Goal: Task Accomplishment & Management: Complete application form

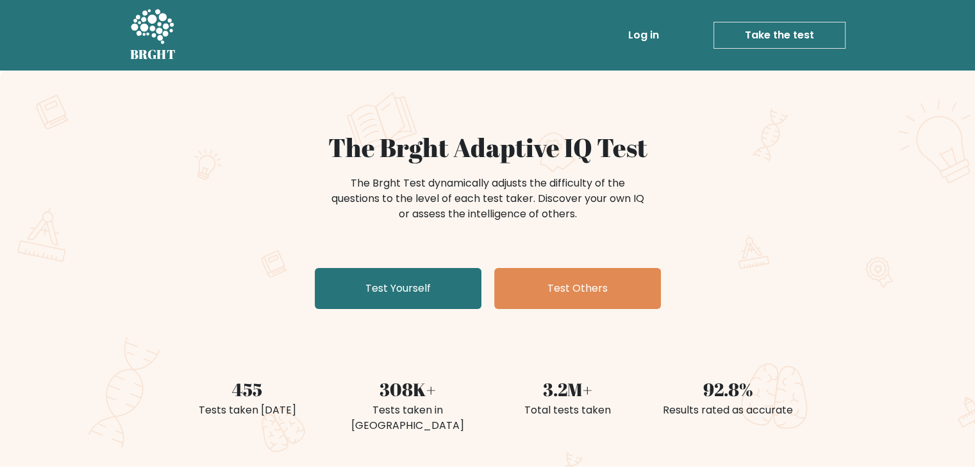
scroll to position [58, 0]
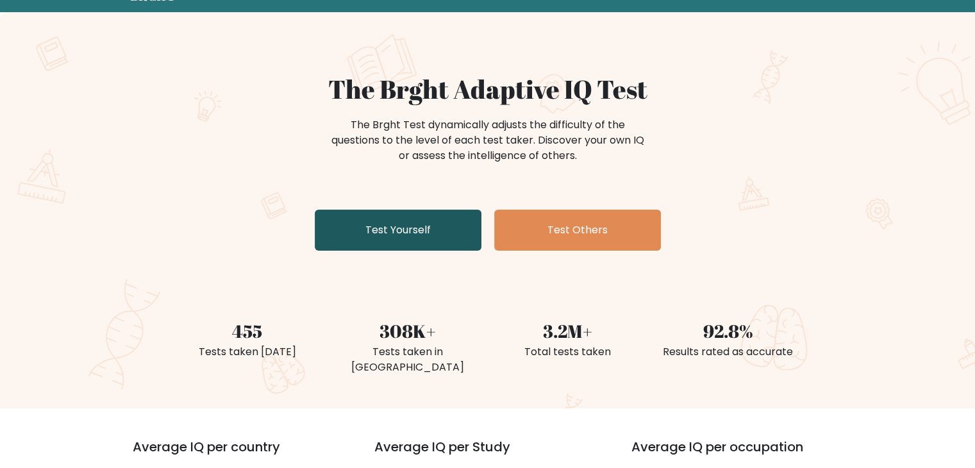
click at [415, 226] on link "Test Yourself" at bounding box center [398, 230] width 167 height 41
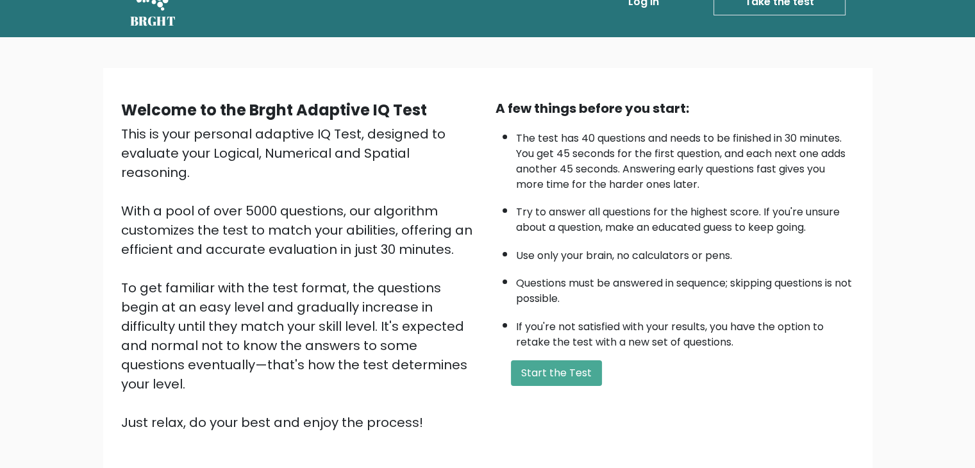
scroll to position [36, 0]
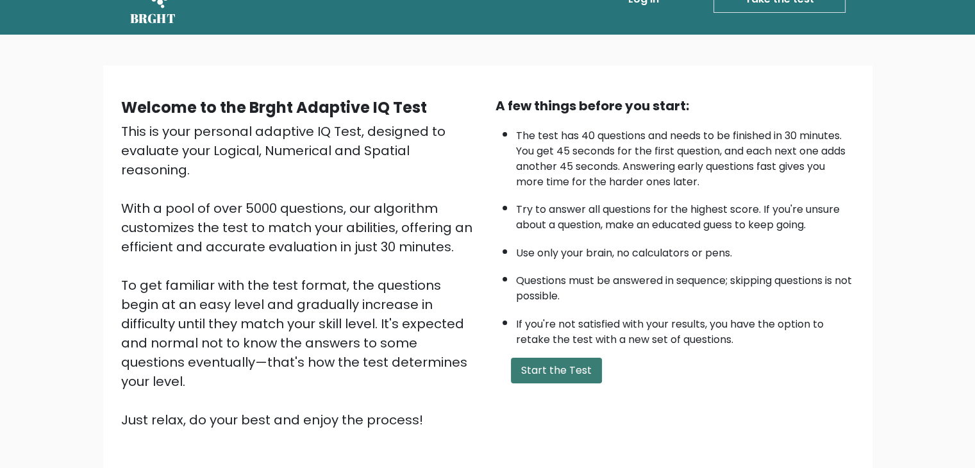
click at [550, 368] on button "Start the Test" at bounding box center [556, 371] width 91 height 26
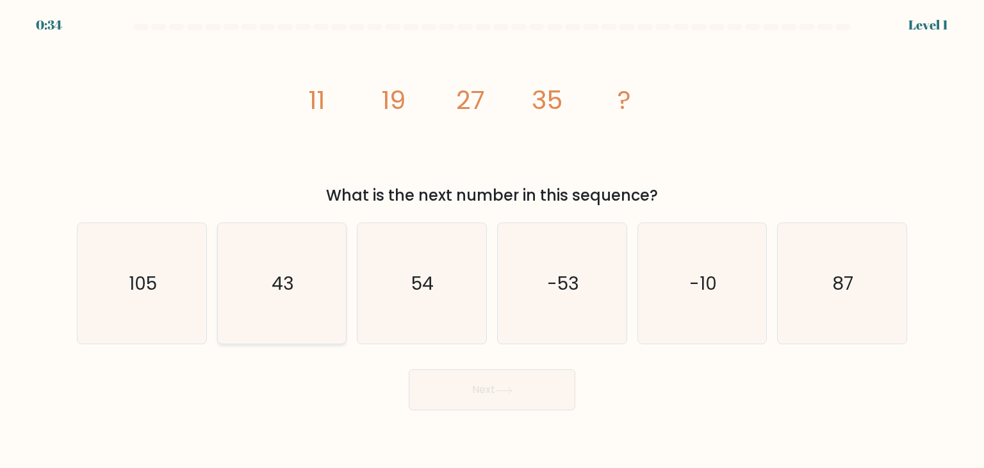
click at [278, 276] on text "43" at bounding box center [283, 283] width 22 height 26
click at [492, 240] on input "b. 43" at bounding box center [492, 237] width 1 height 6
radio input "true"
click at [516, 396] on button "Next" at bounding box center [492, 389] width 167 height 41
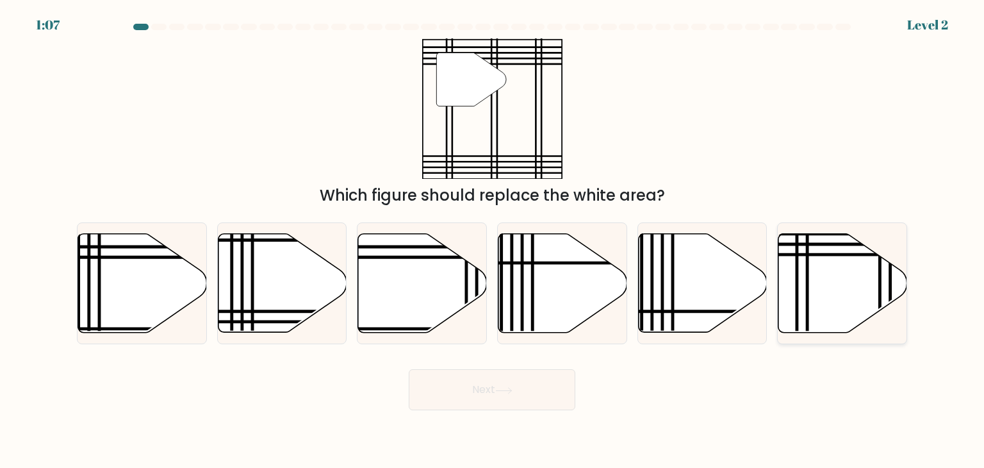
click at [823, 311] on icon at bounding box center [842, 283] width 129 height 99
click at [493, 240] on input "f." at bounding box center [492, 237] width 1 height 6
radio input "true"
click at [513, 393] on icon at bounding box center [503, 390] width 17 height 7
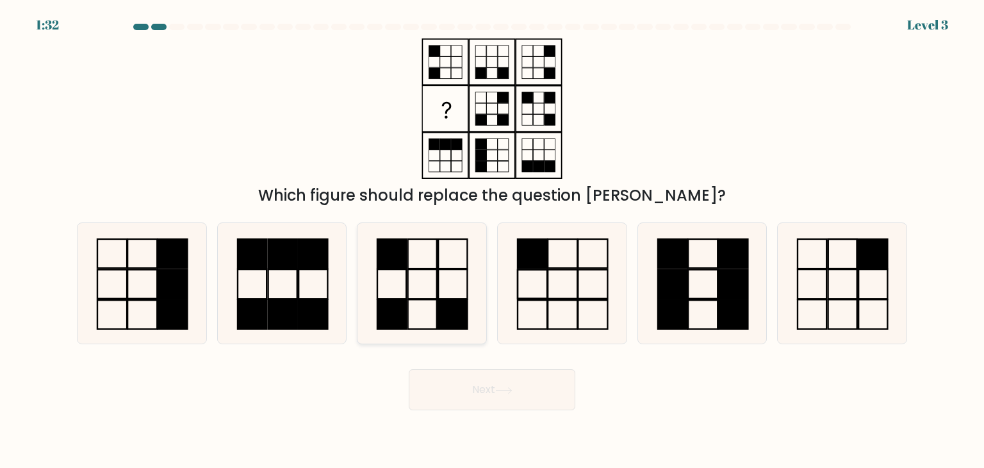
click at [412, 265] on icon at bounding box center [421, 283] width 120 height 120
click at [492, 240] on input "c." at bounding box center [492, 237] width 1 height 6
radio input "true"
click at [522, 400] on button "Next" at bounding box center [492, 389] width 167 height 41
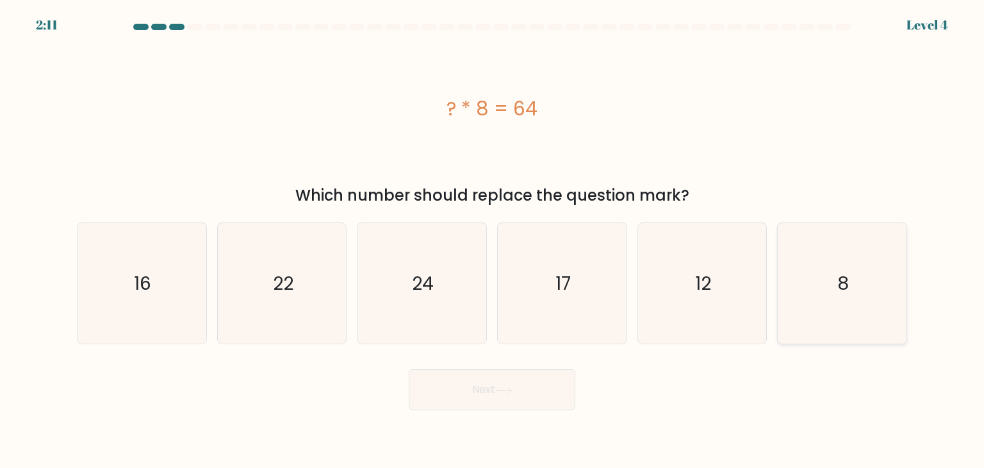
click at [864, 313] on icon "8" at bounding box center [842, 283] width 120 height 120
click at [493, 240] on input "f. 8" at bounding box center [492, 237] width 1 height 6
radio input "true"
click at [493, 393] on button "Next" at bounding box center [492, 389] width 167 height 41
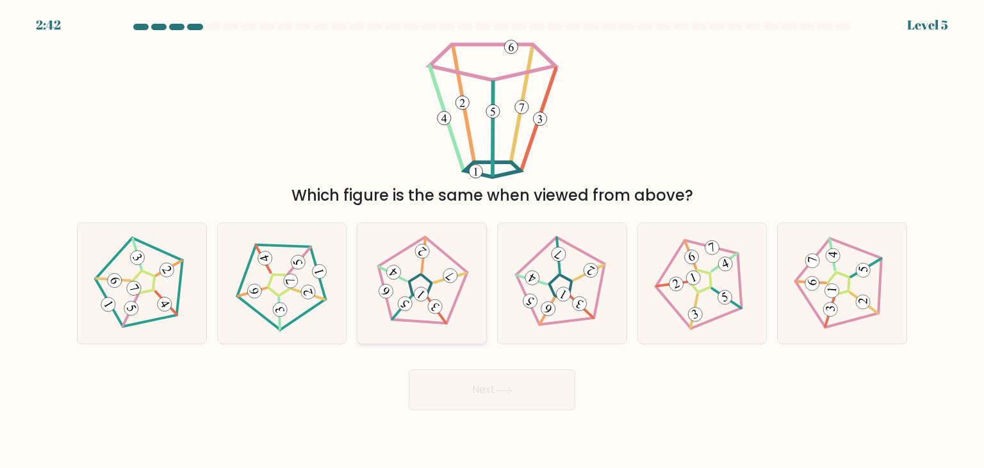
click at [429, 309] on 793 at bounding box center [435, 306] width 20 height 20
click at [492, 240] on input "c." at bounding box center [492, 237] width 1 height 6
radio input "true"
click at [536, 402] on button "Next" at bounding box center [492, 389] width 167 height 41
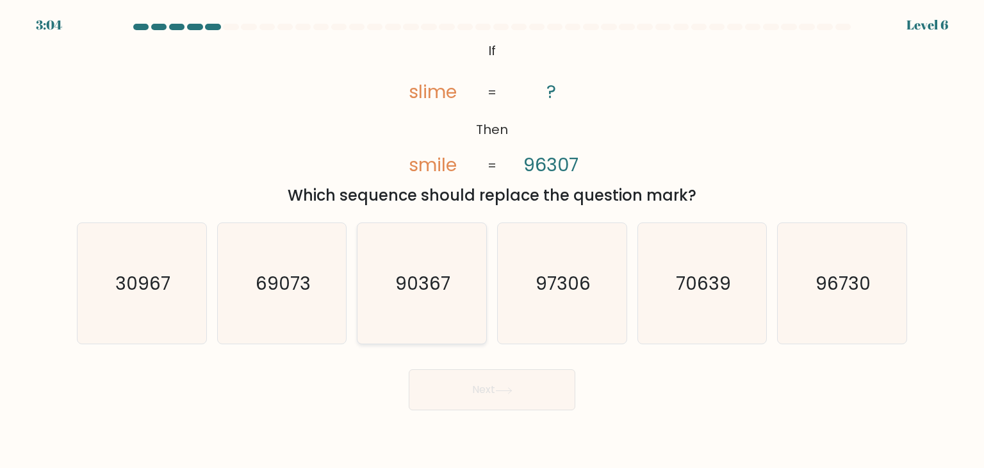
click at [459, 270] on icon "90367" at bounding box center [421, 283] width 120 height 120
click at [492, 240] on input "c. 90367" at bounding box center [492, 237] width 1 height 6
radio input "true"
click at [500, 393] on icon at bounding box center [503, 390] width 17 height 7
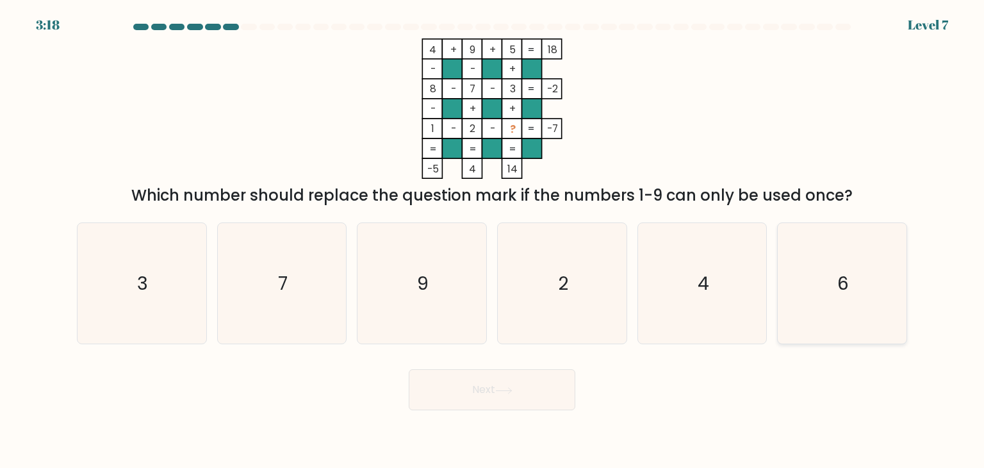
click at [848, 271] on text "6" at bounding box center [843, 283] width 12 height 26
click at [493, 240] on input "f. 6" at bounding box center [492, 237] width 1 height 6
radio input "true"
click at [492, 396] on button "Next" at bounding box center [492, 389] width 167 height 41
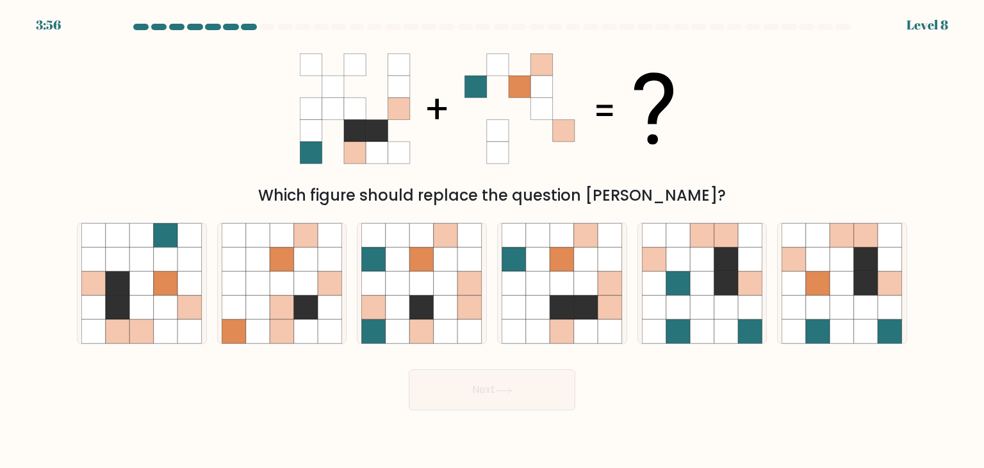
click at [666, 421] on body "3:56 Level 8" at bounding box center [492, 234] width 984 height 468
click at [429, 293] on icon at bounding box center [422, 283] width 24 height 24
click at [492, 240] on input "c." at bounding box center [492, 237] width 1 height 6
radio input "true"
click at [482, 394] on button "Next" at bounding box center [492, 389] width 167 height 41
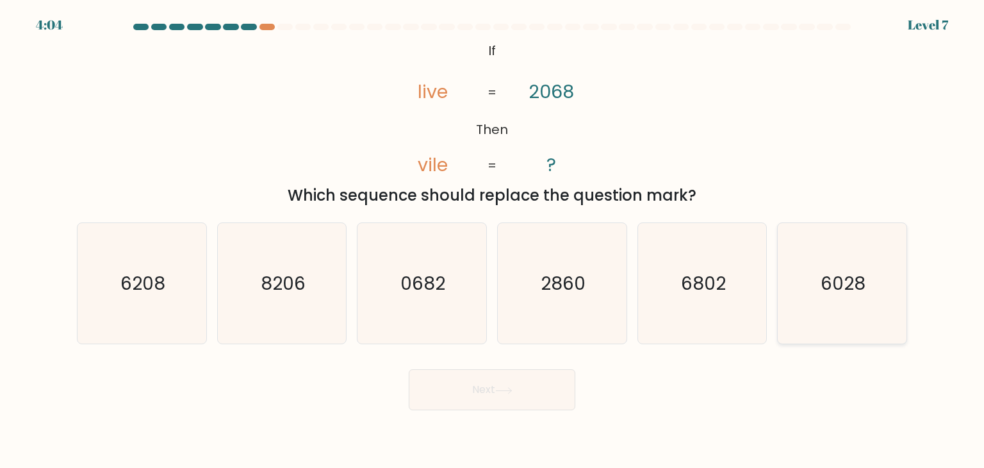
click at [849, 311] on icon "6028" at bounding box center [842, 283] width 120 height 120
click at [493, 240] on input "f. 6028" at bounding box center [492, 237] width 1 height 6
radio input "true"
click at [459, 398] on button "Next" at bounding box center [492, 389] width 167 height 41
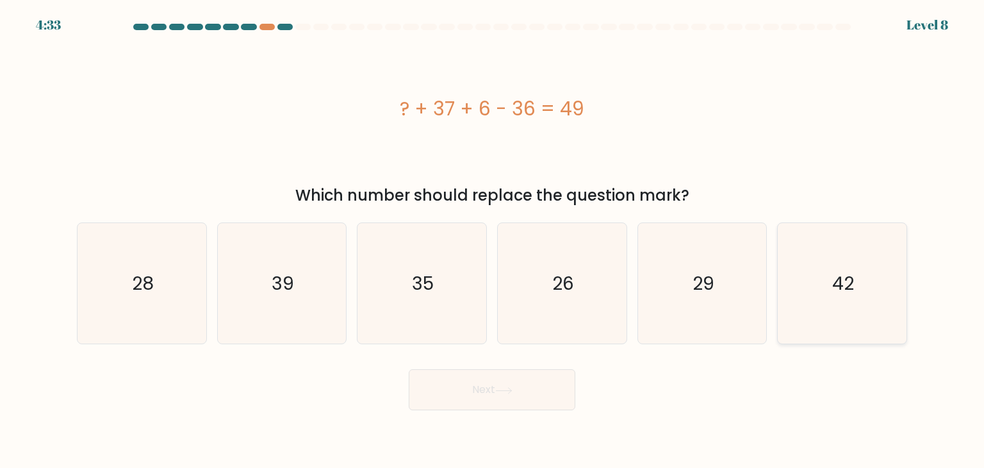
click at [837, 272] on text "42" at bounding box center [843, 283] width 22 height 26
click at [493, 240] on input "f. 42" at bounding box center [492, 237] width 1 height 6
radio input "true"
click at [498, 390] on icon at bounding box center [503, 390] width 17 height 7
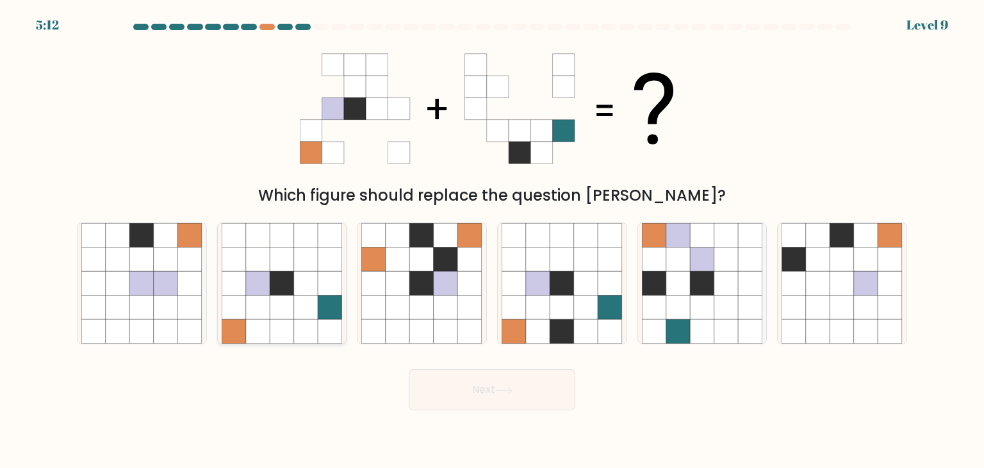
click at [258, 297] on icon at bounding box center [258, 307] width 24 height 24
click at [492, 240] on input "b." at bounding box center [492, 237] width 1 height 6
radio input "true"
click at [544, 271] on icon at bounding box center [538, 283] width 24 height 24
click at [493, 240] on input "d." at bounding box center [492, 237] width 1 height 6
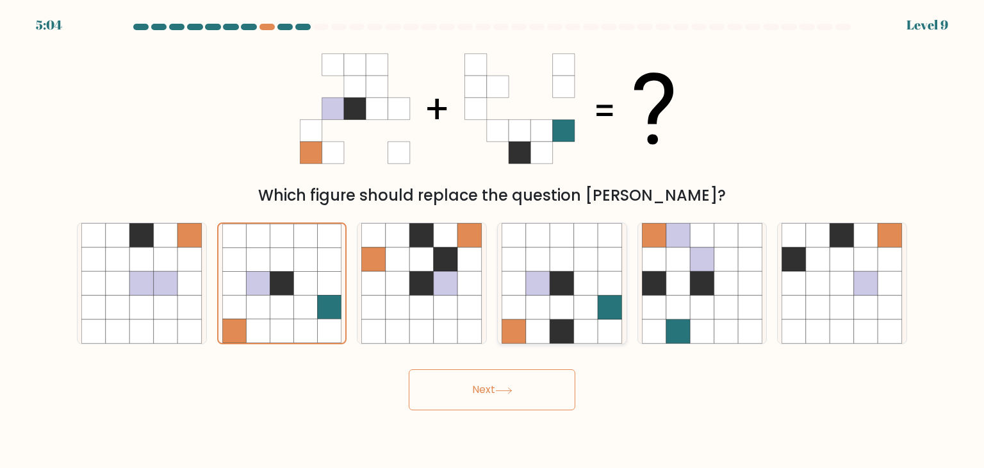
radio input "true"
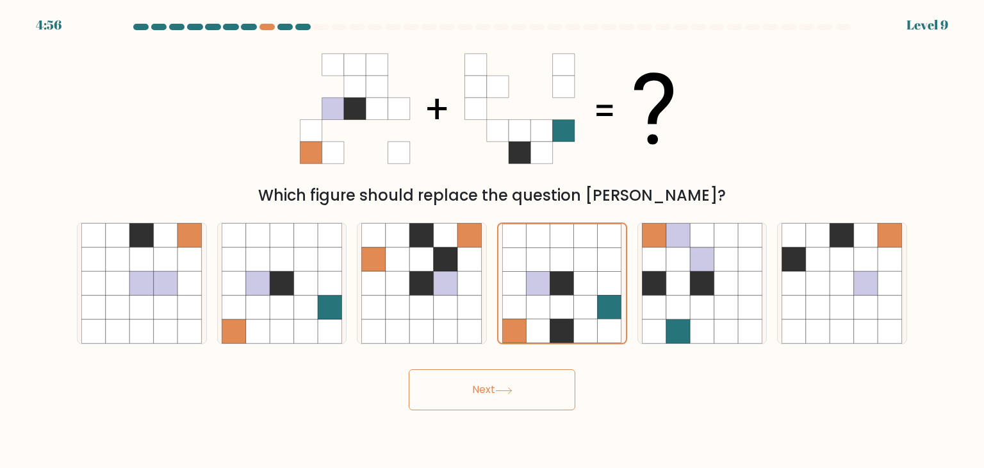
click at [443, 395] on button "Next" at bounding box center [492, 389] width 167 height 41
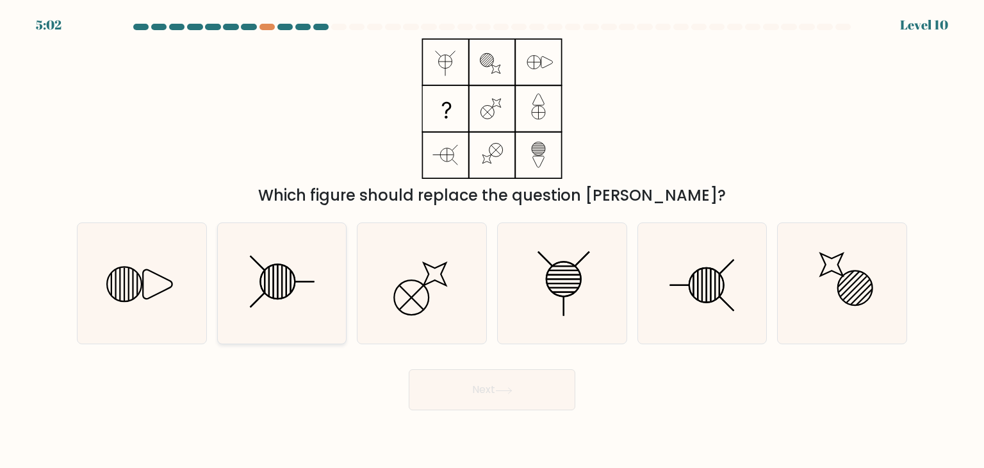
click at [311, 263] on icon at bounding box center [282, 283] width 120 height 120
click at [492, 240] on input "b." at bounding box center [492, 237] width 1 height 6
radio input "true"
click at [520, 393] on button "Next" at bounding box center [492, 389] width 167 height 41
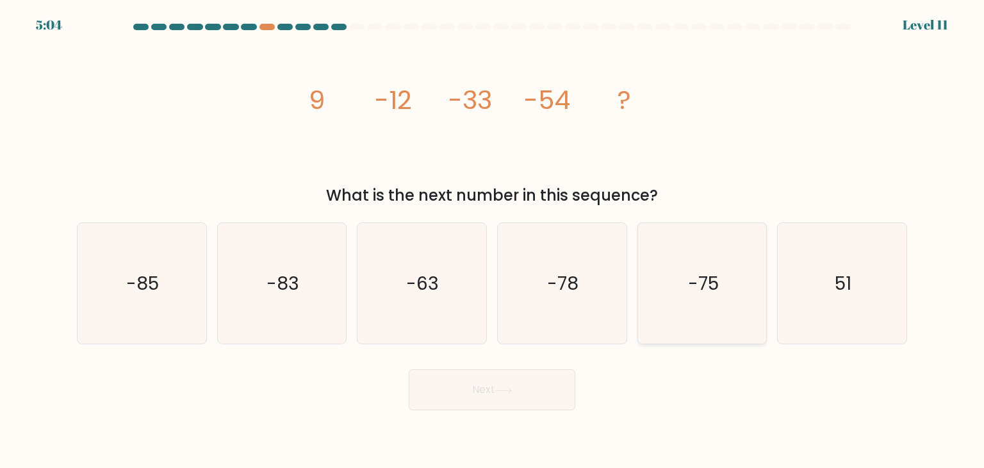
click at [680, 308] on icon "-75" at bounding box center [702, 283] width 120 height 120
click at [493, 240] on input "e. -75" at bounding box center [492, 237] width 1 height 6
radio input "true"
click at [449, 388] on button "Next" at bounding box center [492, 389] width 167 height 41
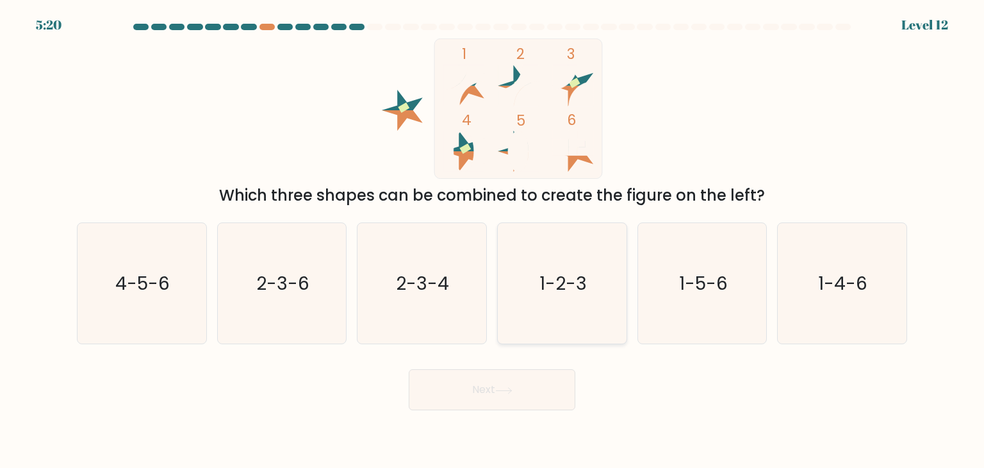
click at [546, 280] on text "1-2-3" at bounding box center [562, 283] width 47 height 26
click at [493, 240] on input "d. 1-2-3" at bounding box center [492, 237] width 1 height 6
radio input "true"
click at [520, 390] on button "Next" at bounding box center [492, 389] width 167 height 41
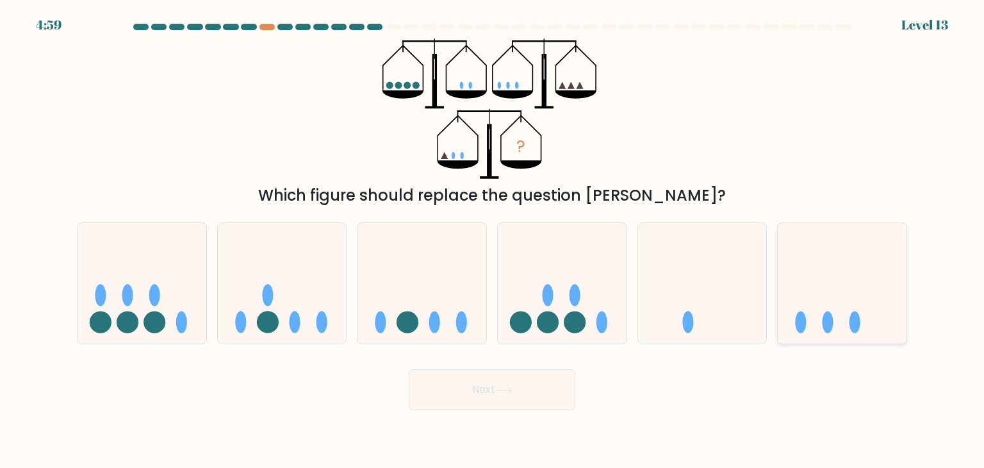
click at [859, 281] on icon at bounding box center [842, 283] width 129 height 106
click at [493, 240] on input "f." at bounding box center [492, 237] width 1 height 6
radio input "true"
click at [491, 400] on button "Next" at bounding box center [492, 389] width 167 height 41
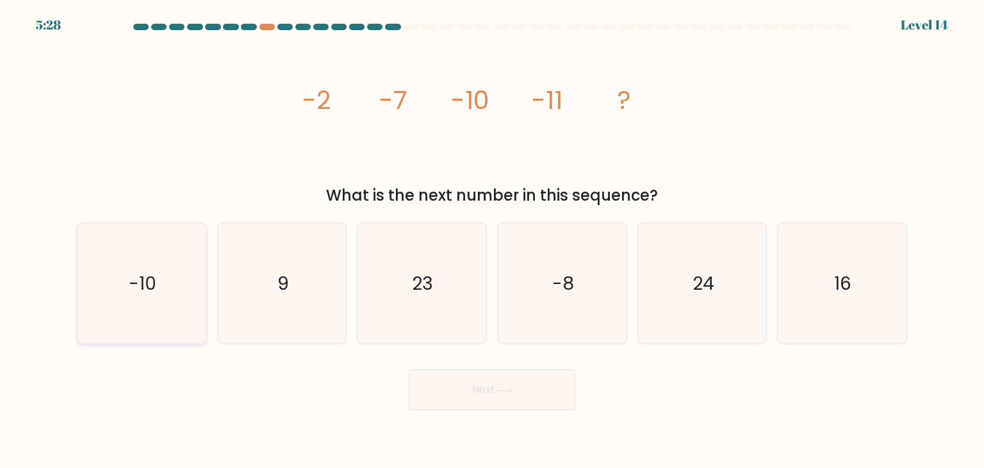
click at [174, 249] on icon "-10" at bounding box center [141, 283] width 120 height 120
click at [492, 240] on input "a. -10" at bounding box center [492, 237] width 1 height 6
radio input "true"
click at [466, 390] on button "Next" at bounding box center [492, 389] width 167 height 41
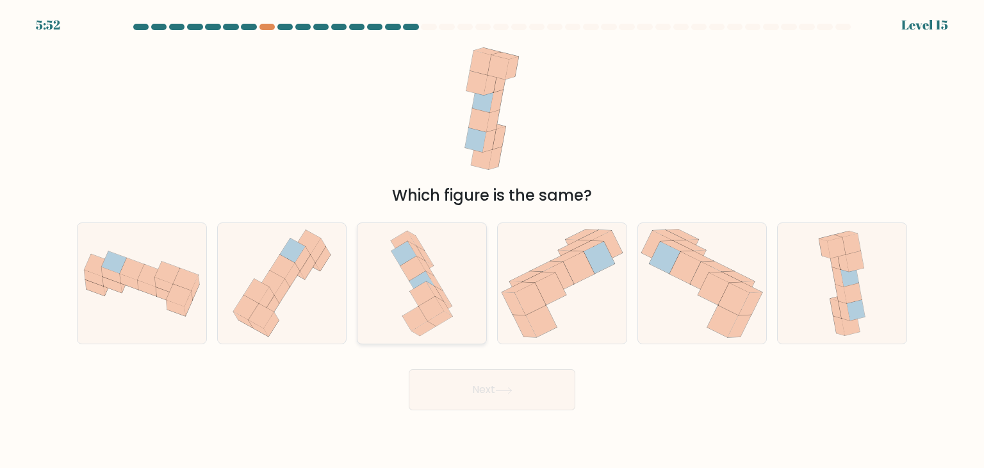
click at [447, 270] on icon at bounding box center [422, 283] width 74 height 120
click at [492, 240] on input "c." at bounding box center [492, 237] width 1 height 6
radio input "true"
click at [516, 388] on button "Next" at bounding box center [492, 389] width 167 height 41
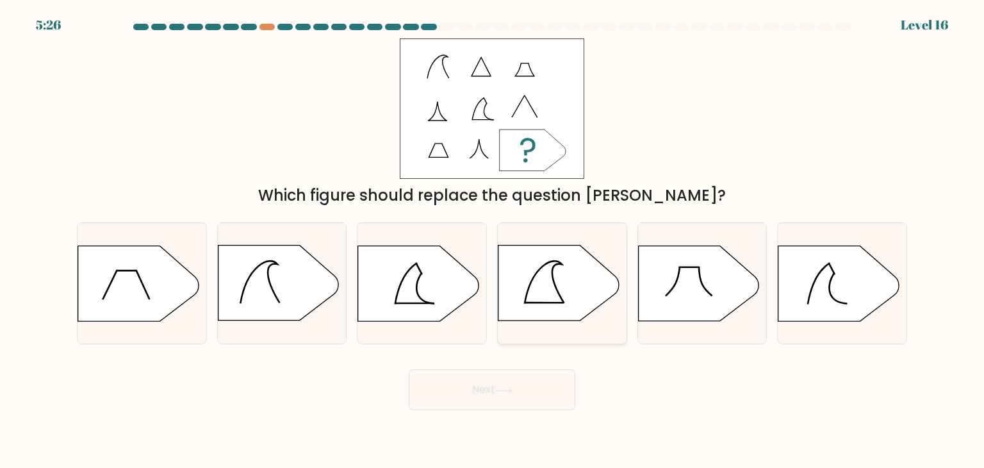
click at [559, 301] on icon at bounding box center [558, 282] width 120 height 75
click at [493, 240] on input "d." at bounding box center [492, 237] width 1 height 6
radio input "true"
click at [517, 393] on button "Next" at bounding box center [492, 389] width 167 height 41
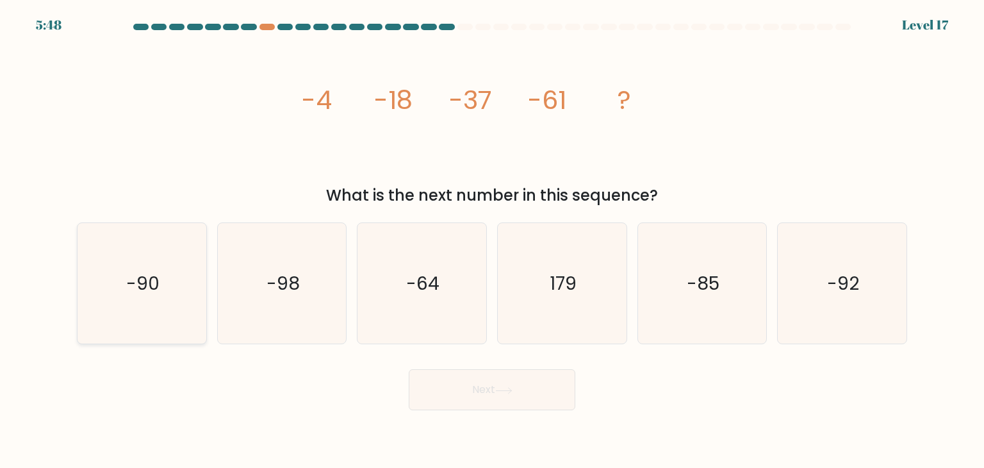
click at [152, 330] on icon "-90" at bounding box center [141, 283] width 120 height 120
click at [492, 240] on input "a. -90" at bounding box center [492, 237] width 1 height 6
radio input "true"
click at [511, 393] on icon at bounding box center [503, 390] width 15 height 6
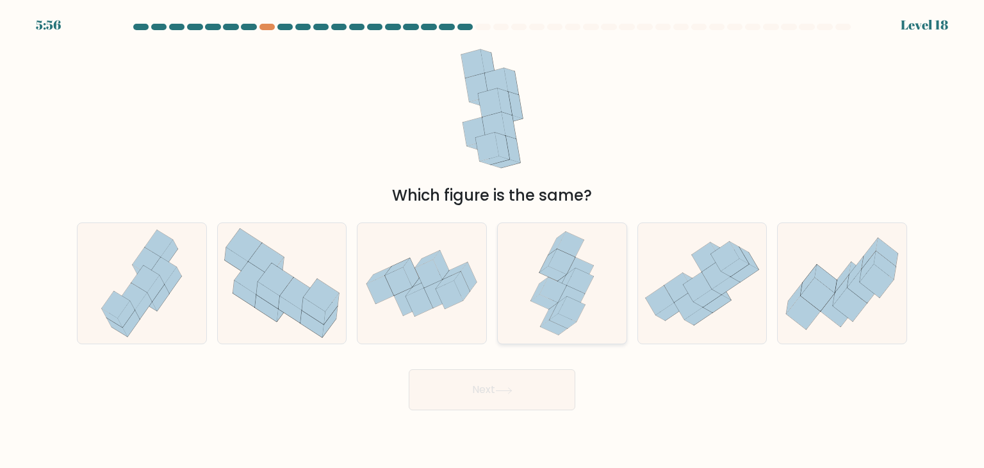
click at [547, 285] on icon at bounding box center [552, 289] width 27 height 25
click at [493, 240] on input "d." at bounding box center [492, 237] width 1 height 6
radio input "true"
click at [523, 411] on body "5:47 Level 18" at bounding box center [492, 234] width 984 height 468
click at [529, 383] on button "Next" at bounding box center [492, 389] width 167 height 41
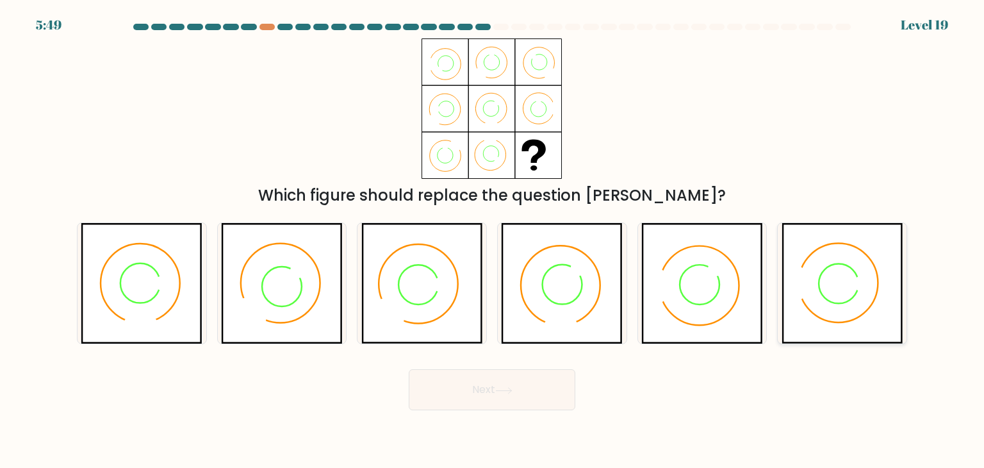
click at [843, 282] on icon at bounding box center [843, 283] width 122 height 120
click at [493, 240] on input "f." at bounding box center [492, 237] width 1 height 6
radio input "true"
click at [548, 392] on button "Next" at bounding box center [492, 389] width 167 height 41
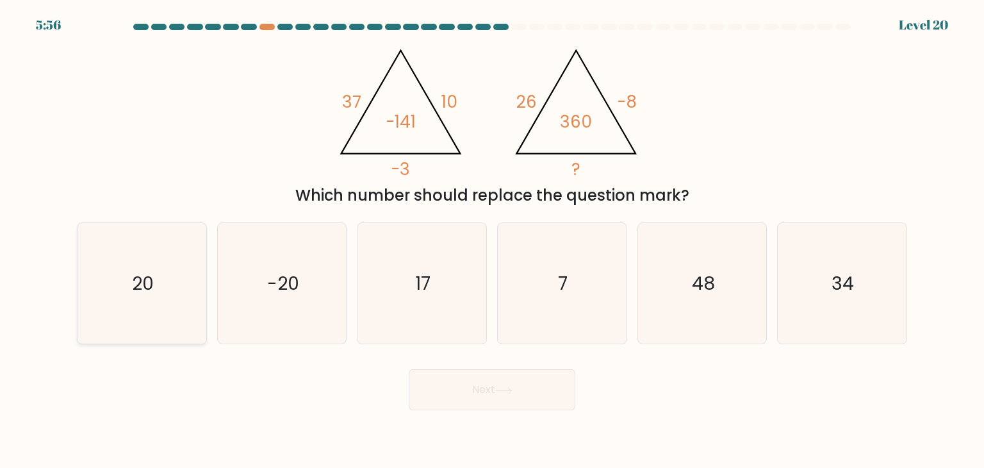
click at [162, 266] on icon "20" at bounding box center [141, 283] width 120 height 120
click at [492, 240] on input "a. 20" at bounding box center [492, 237] width 1 height 6
radio input "true"
click at [512, 407] on button "Next" at bounding box center [492, 389] width 167 height 41
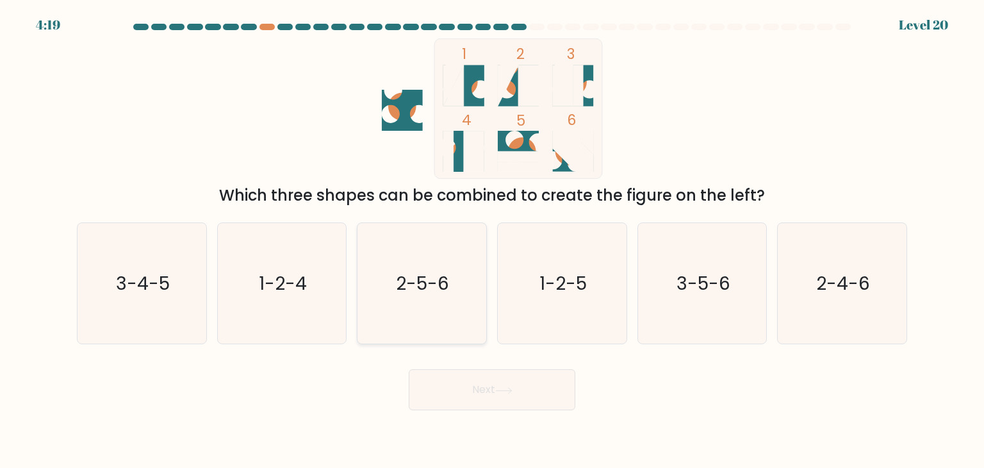
click at [413, 261] on icon "2-5-6" at bounding box center [421, 283] width 120 height 120
click at [492, 240] on input "c. 2-5-6" at bounding box center [492, 237] width 1 height 6
radio input "true"
click at [525, 401] on button "Next" at bounding box center [492, 389] width 167 height 41
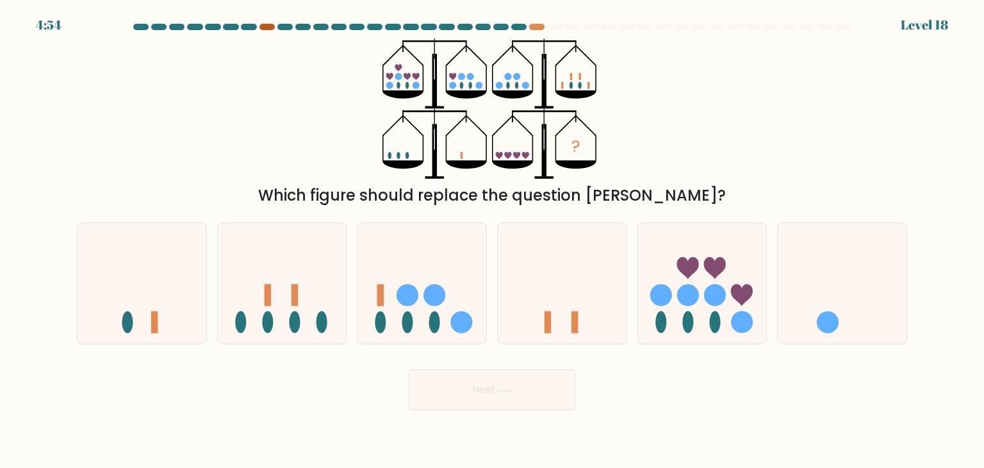
click at [267, 24] on div at bounding box center [266, 27] width 15 height 6
click at [268, 31] on div at bounding box center [492, 30] width 846 height 12
click at [263, 24] on div at bounding box center [266, 27] width 15 height 6
click at [268, 31] on div at bounding box center [492, 30] width 846 height 12
click at [542, 27] on div at bounding box center [536, 27] width 15 height 6
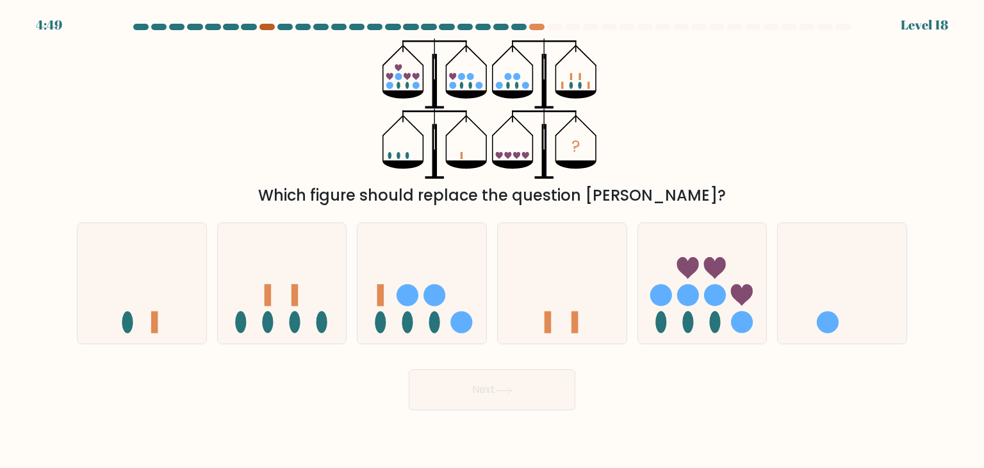
click at [263, 26] on div at bounding box center [266, 27] width 15 height 6
click at [761, 86] on div "? Which figure should replace the question mark?" at bounding box center [492, 122] width 846 height 169
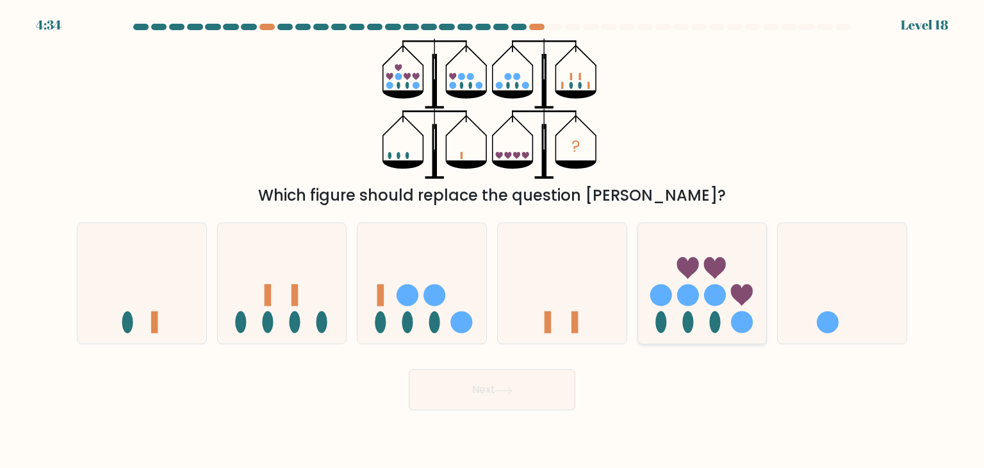
click at [688, 288] on circle at bounding box center [688, 295] width 22 height 22
click at [493, 240] on input "e." at bounding box center [492, 237] width 1 height 6
radio input "true"
click at [448, 289] on icon at bounding box center [422, 283] width 129 height 106
click at [492, 240] on input "c." at bounding box center [492, 237] width 1 height 6
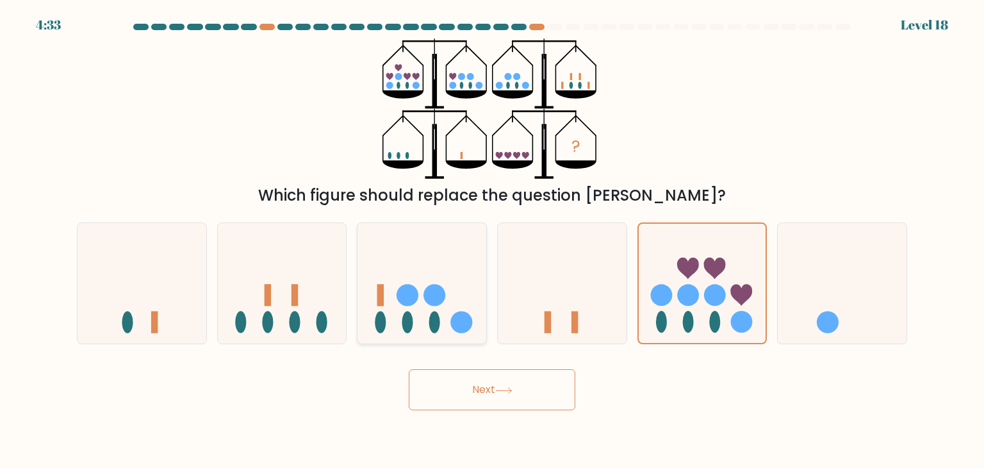
radio input "true"
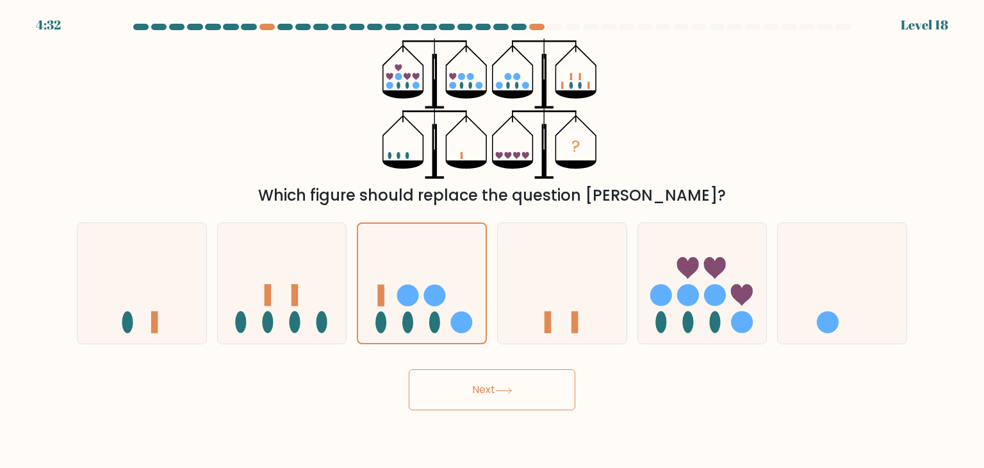
click at [484, 397] on button "Next" at bounding box center [492, 389] width 167 height 41
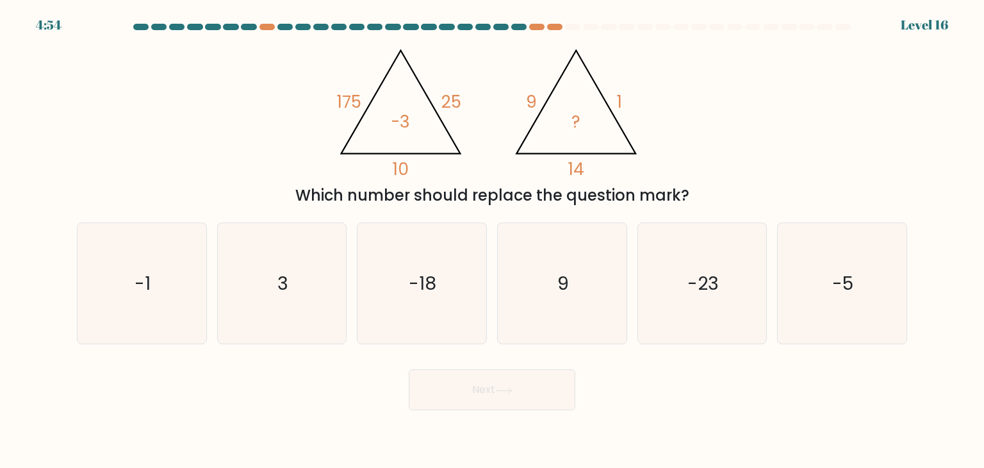
click at [957, 106] on form at bounding box center [492, 217] width 984 height 386
click at [866, 288] on icon "-5" at bounding box center [842, 283] width 120 height 120
click at [493, 240] on input "f. -5" at bounding box center [492, 237] width 1 height 6
radio input "true"
click at [516, 358] on form at bounding box center [492, 217] width 984 height 386
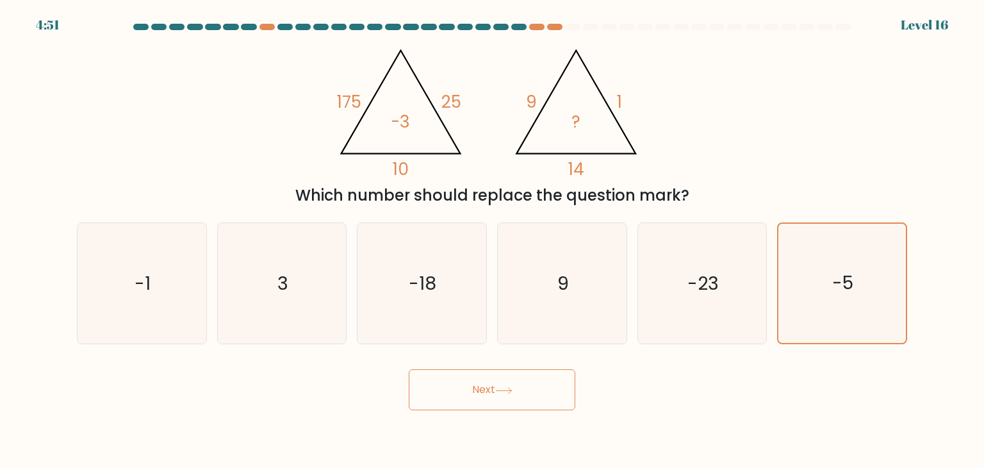
click at [515, 398] on button "Next" at bounding box center [492, 389] width 167 height 41
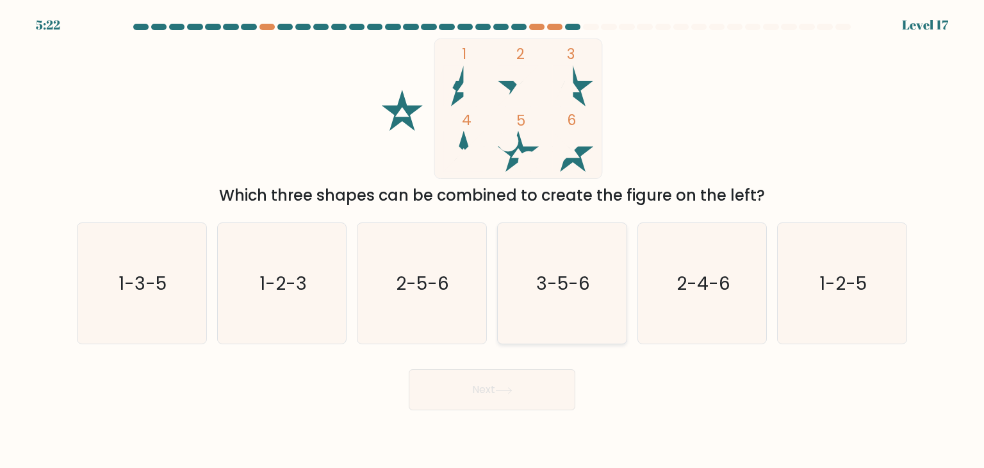
click at [547, 271] on text "3-5-6" at bounding box center [563, 283] width 54 height 26
click at [493, 240] on input "d. 3-5-6" at bounding box center [492, 237] width 1 height 6
radio input "true"
click at [491, 379] on button "Next" at bounding box center [492, 389] width 167 height 41
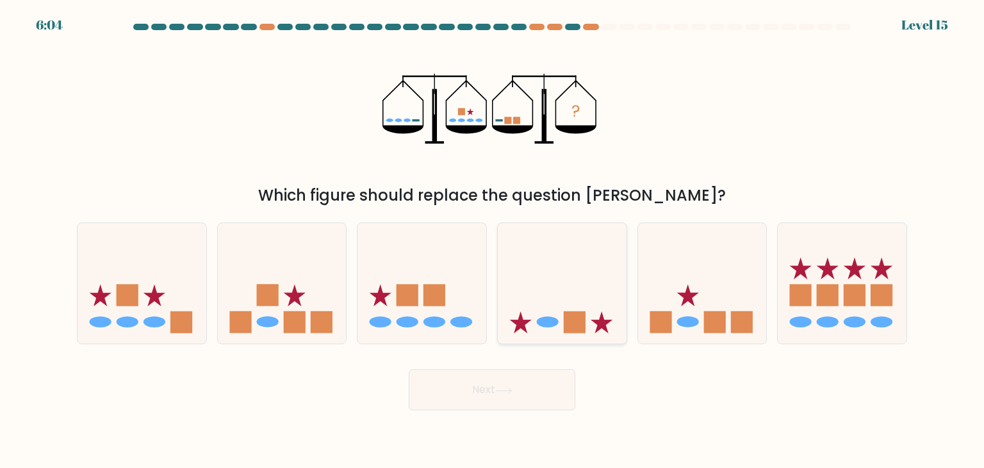
click at [601, 243] on icon at bounding box center [562, 283] width 129 height 106
click at [493, 240] on input "d." at bounding box center [492, 237] width 1 height 6
radio input "true"
click at [525, 402] on button "Next" at bounding box center [492, 389] width 167 height 41
